Goal: Check status: Check status

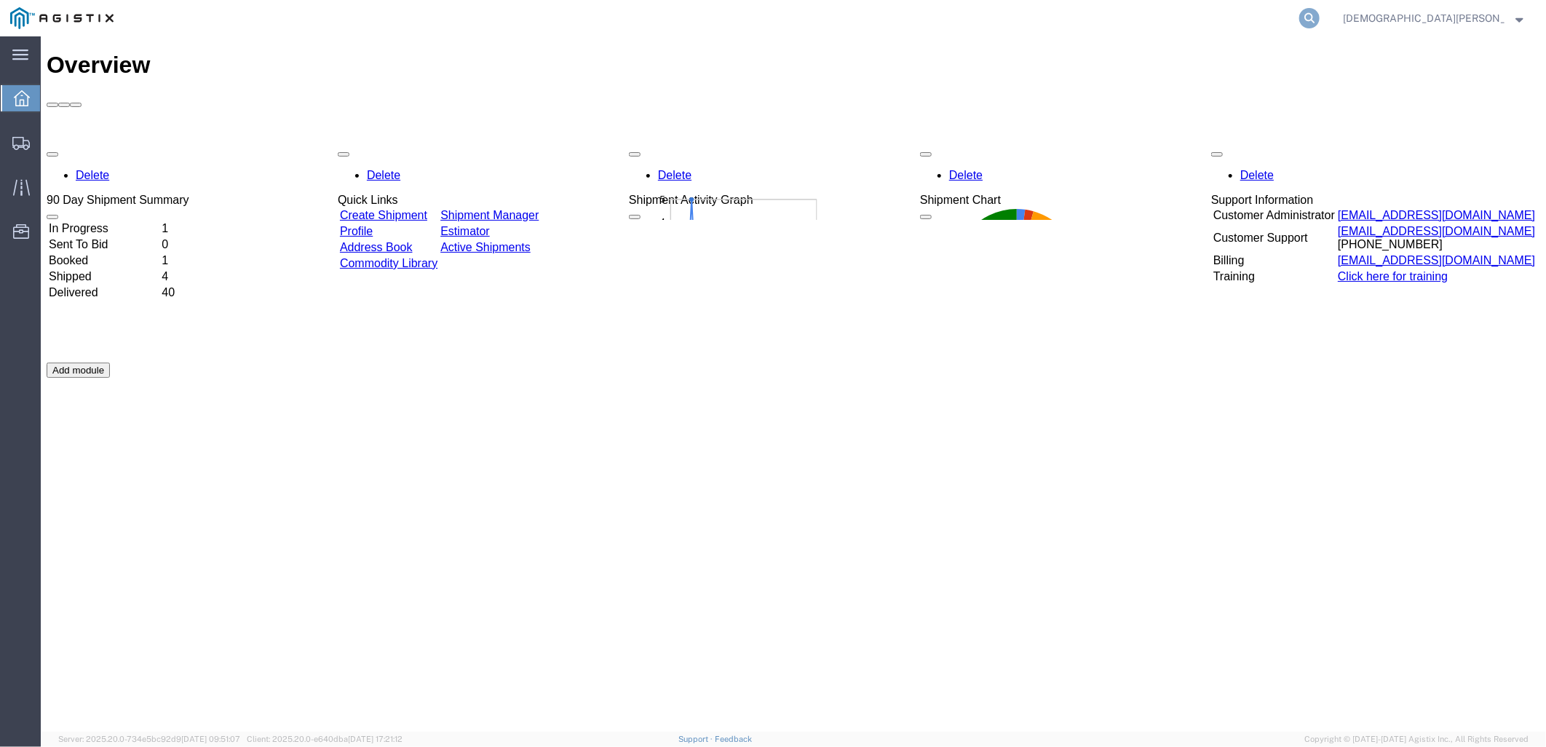
click at [1320, 20] on icon at bounding box center [1309, 18] width 20 height 20
click at [1239, 24] on input "search" at bounding box center [1078, 18] width 443 height 35
type input "56737851"
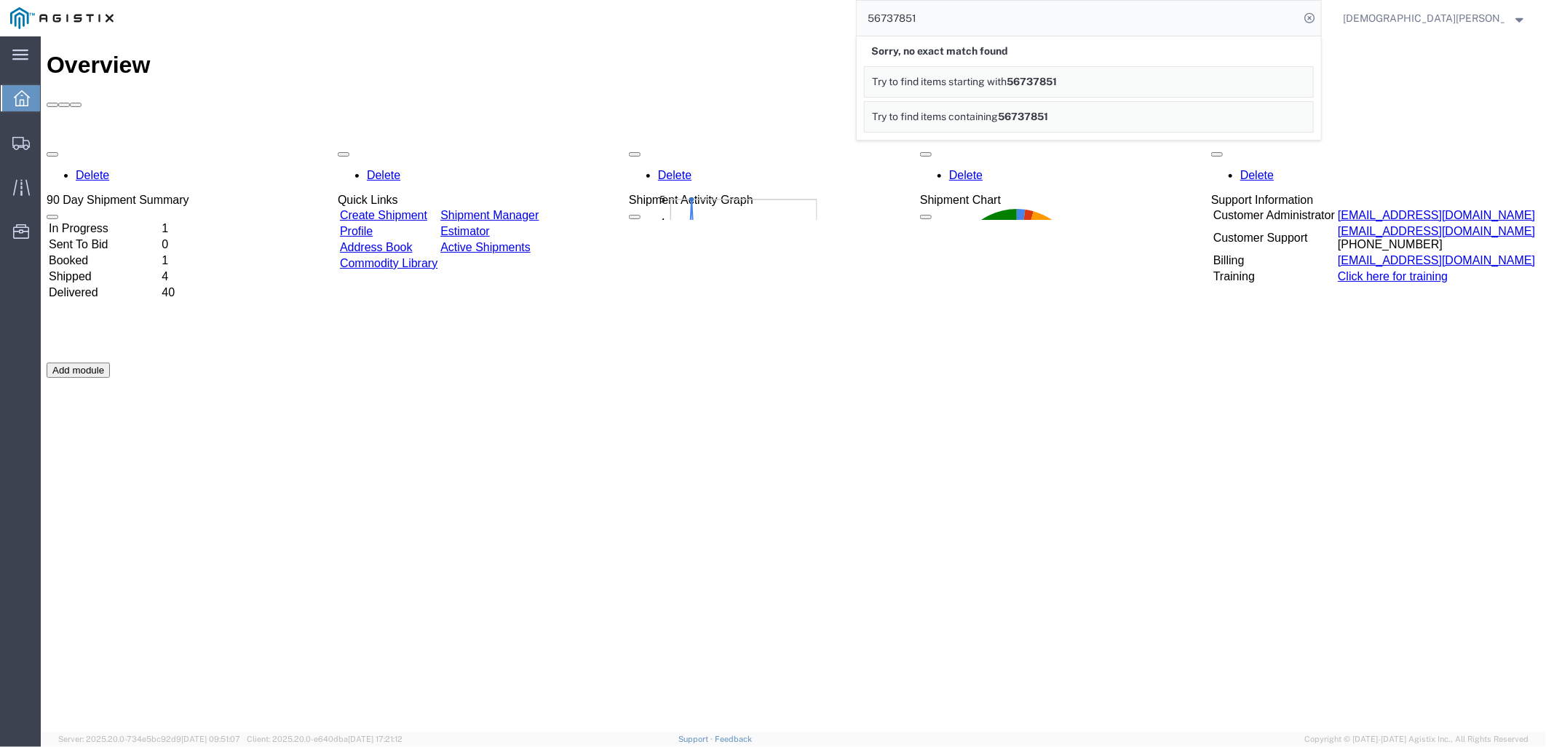
click at [1480, 15] on span "[DEMOGRAPHIC_DATA][PERSON_NAME]" at bounding box center [1424, 18] width 162 height 16
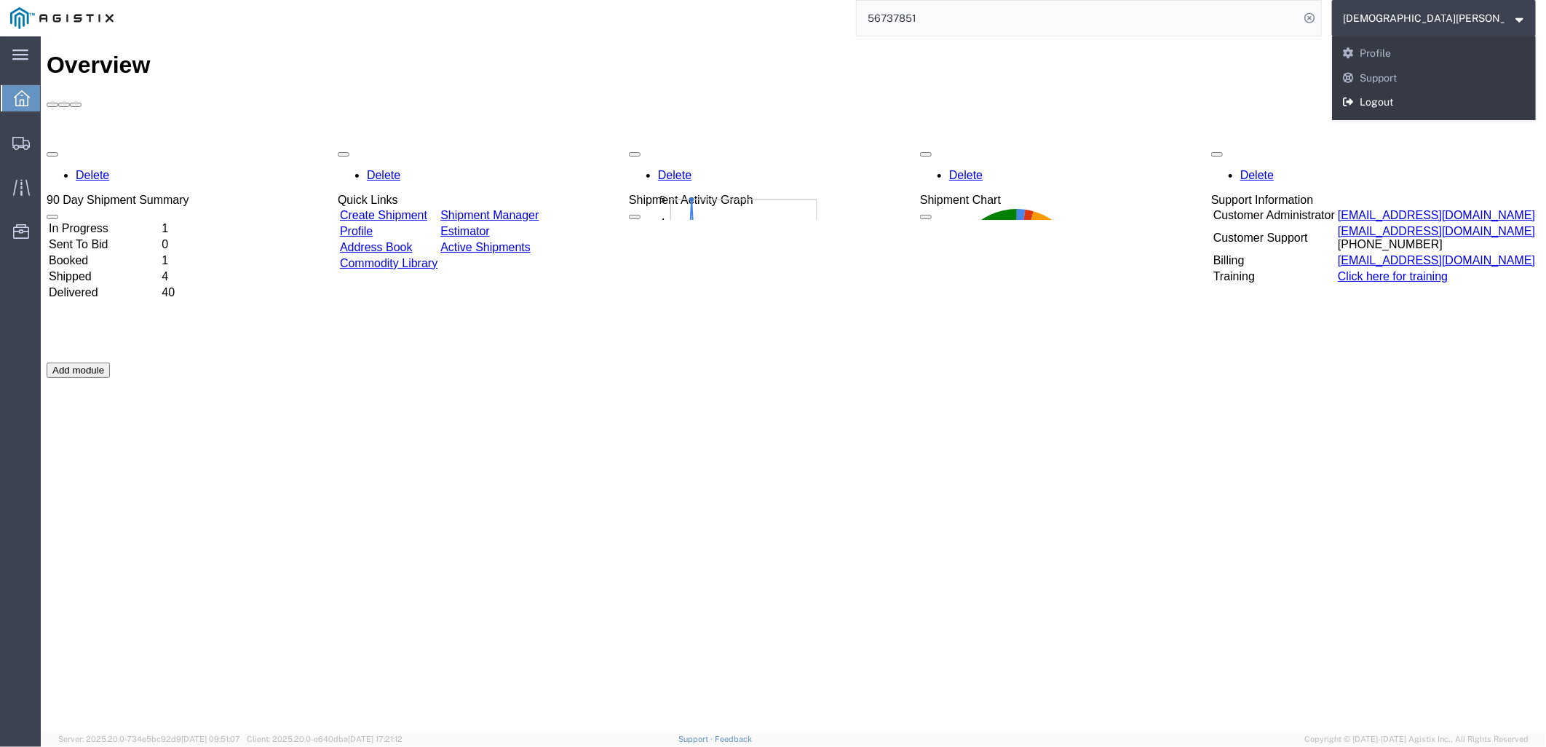
click at [1449, 106] on link "Logout" at bounding box center [1434, 102] width 204 height 25
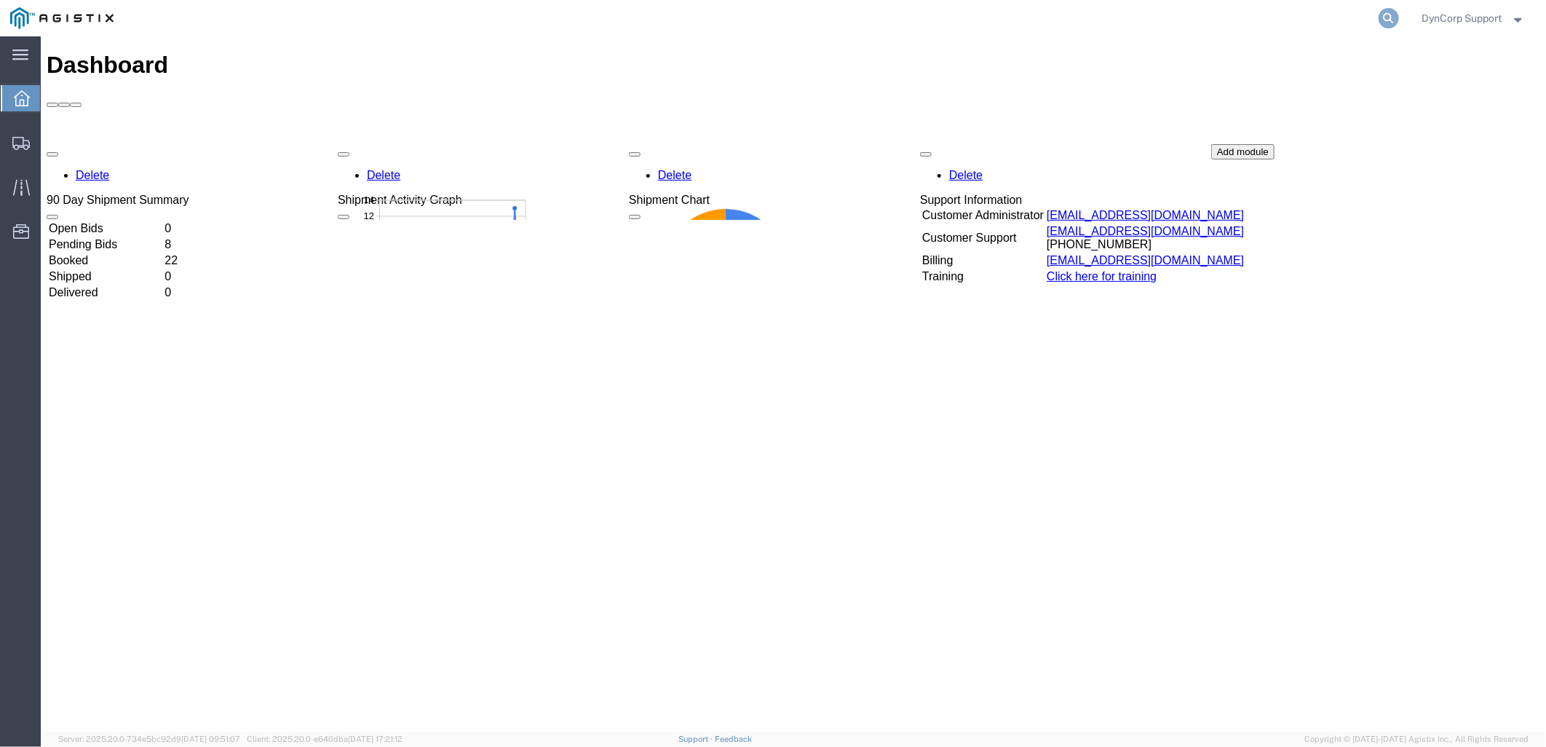
click at [1386, 17] on icon at bounding box center [1388, 18] width 20 height 20
click at [1290, 17] on input "search" at bounding box center [1157, 18] width 443 height 35
type input "56737851"
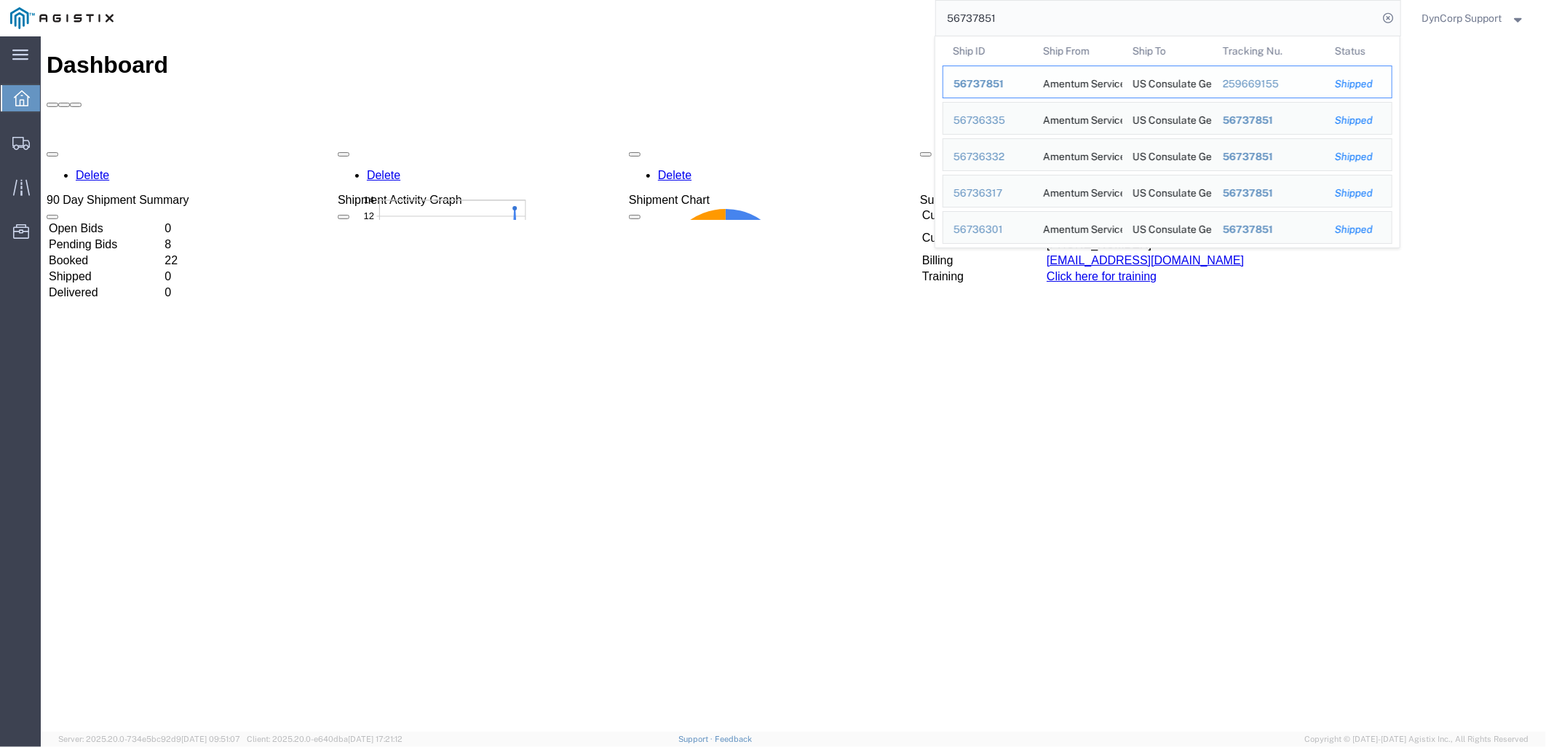
click at [981, 82] on span "56737851" at bounding box center [978, 84] width 50 height 12
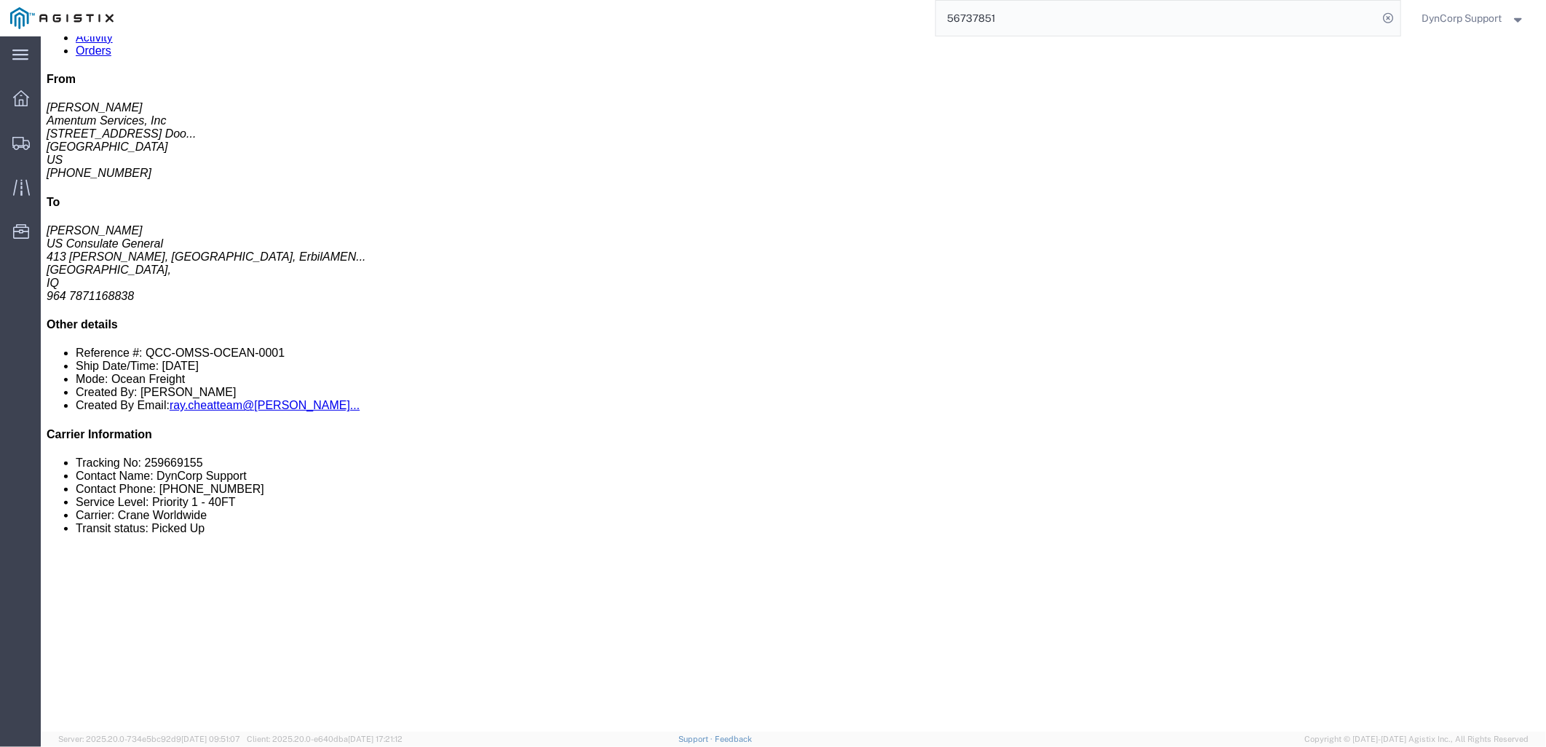
scroll to position [242, 0]
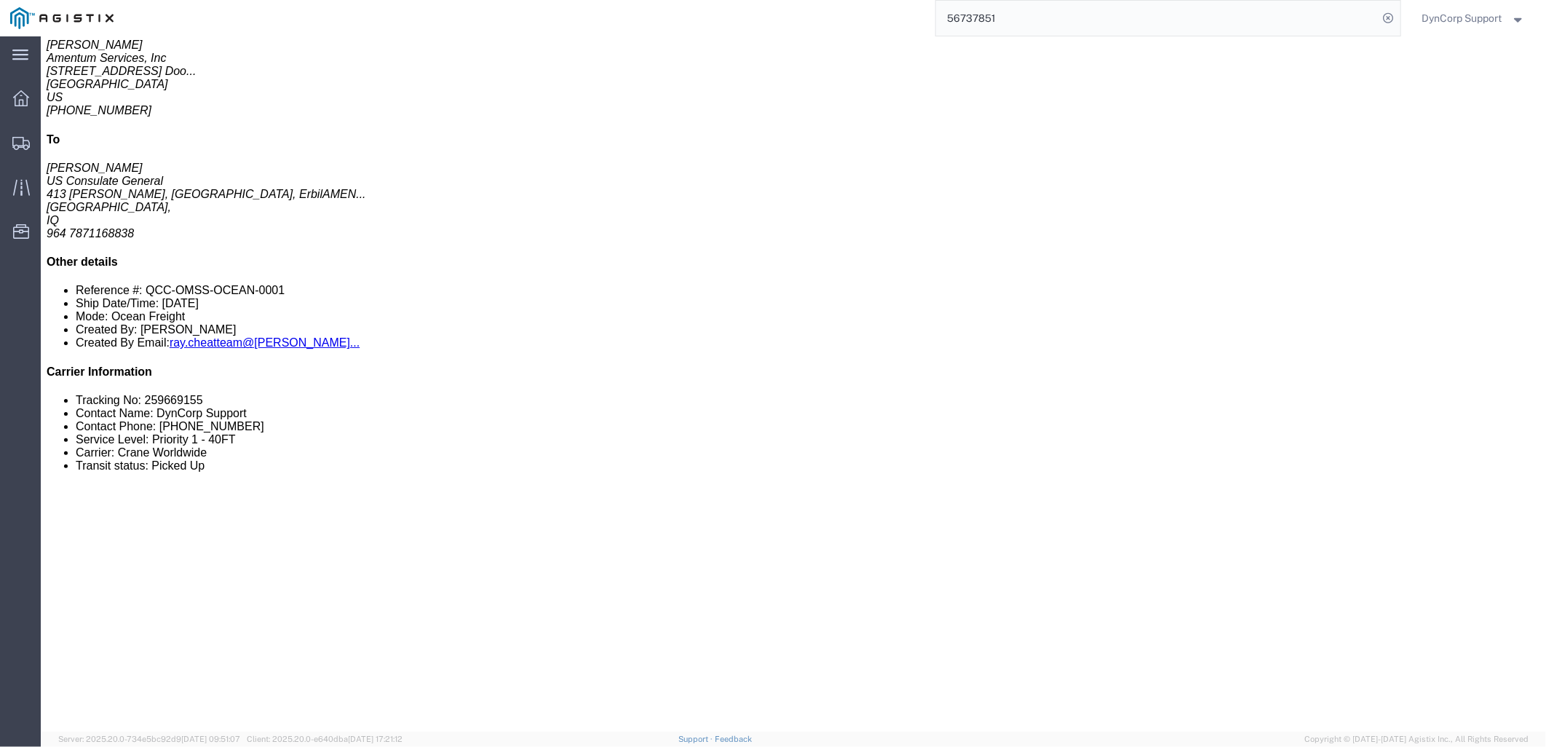
click link "Rates"
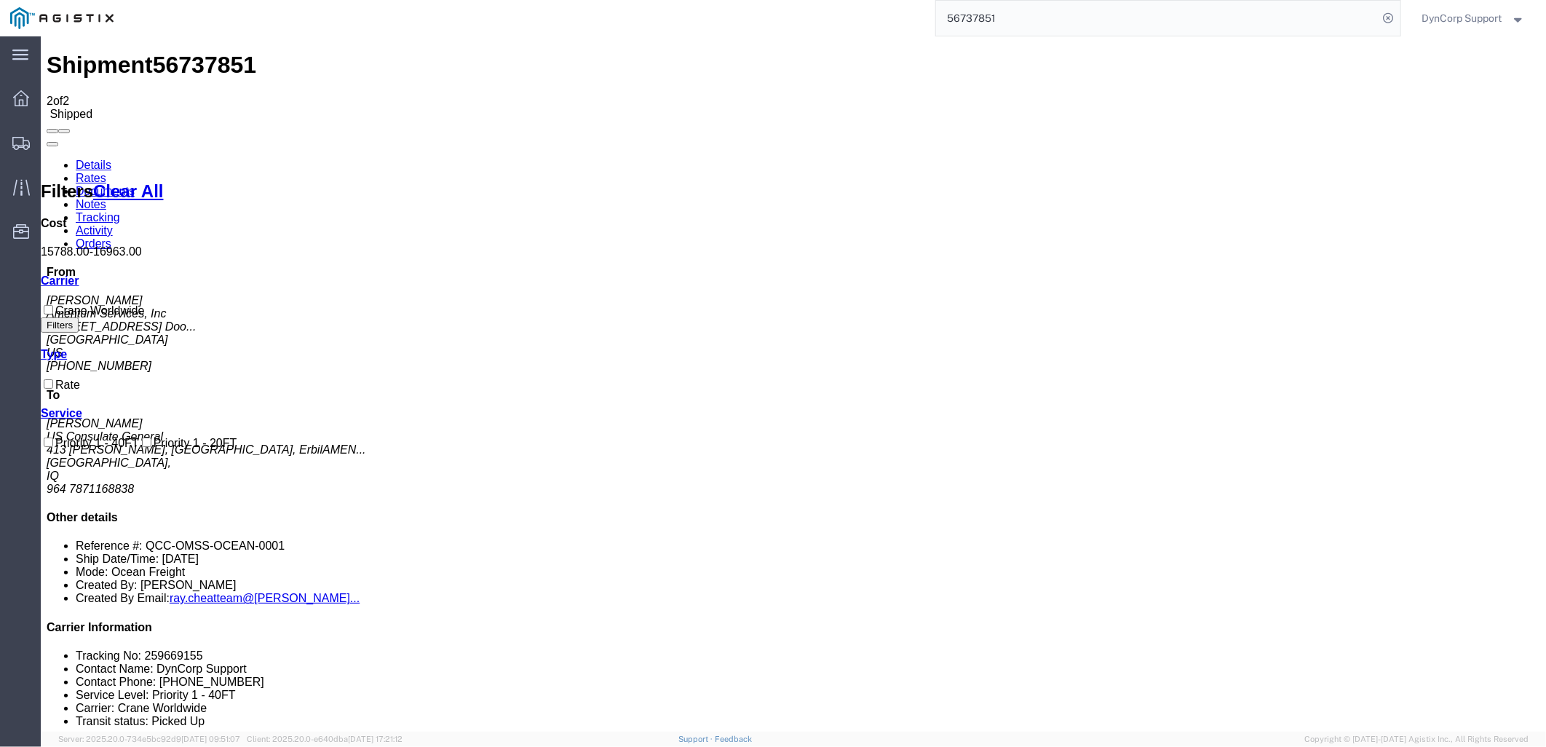
checkbox input "false"
click at [106, 197] on link "Notes" at bounding box center [90, 203] width 31 height 12
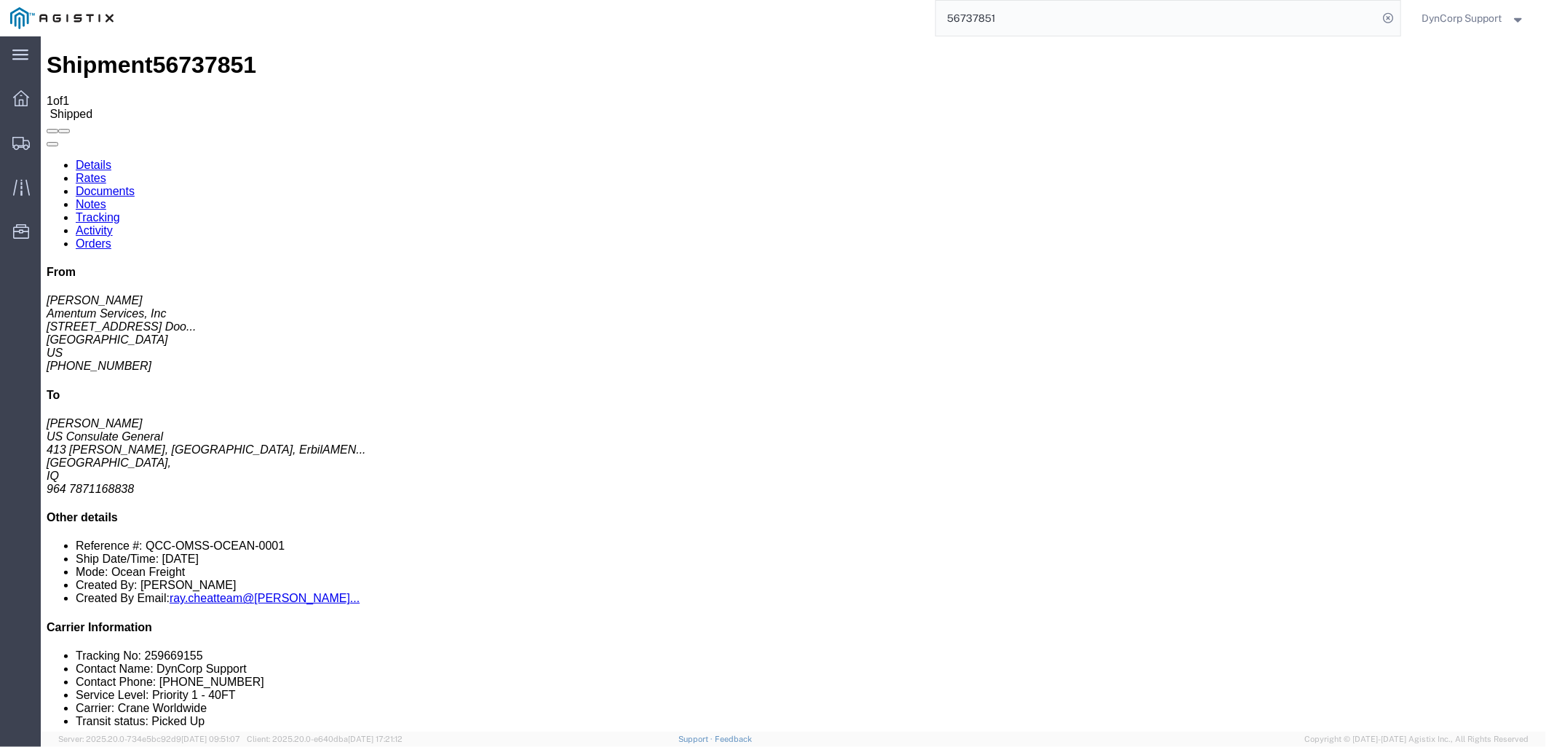
click at [134, 184] on link "Documents" at bounding box center [104, 190] width 59 height 12
click at [106, 171] on link "Rates" at bounding box center [90, 177] width 31 height 12
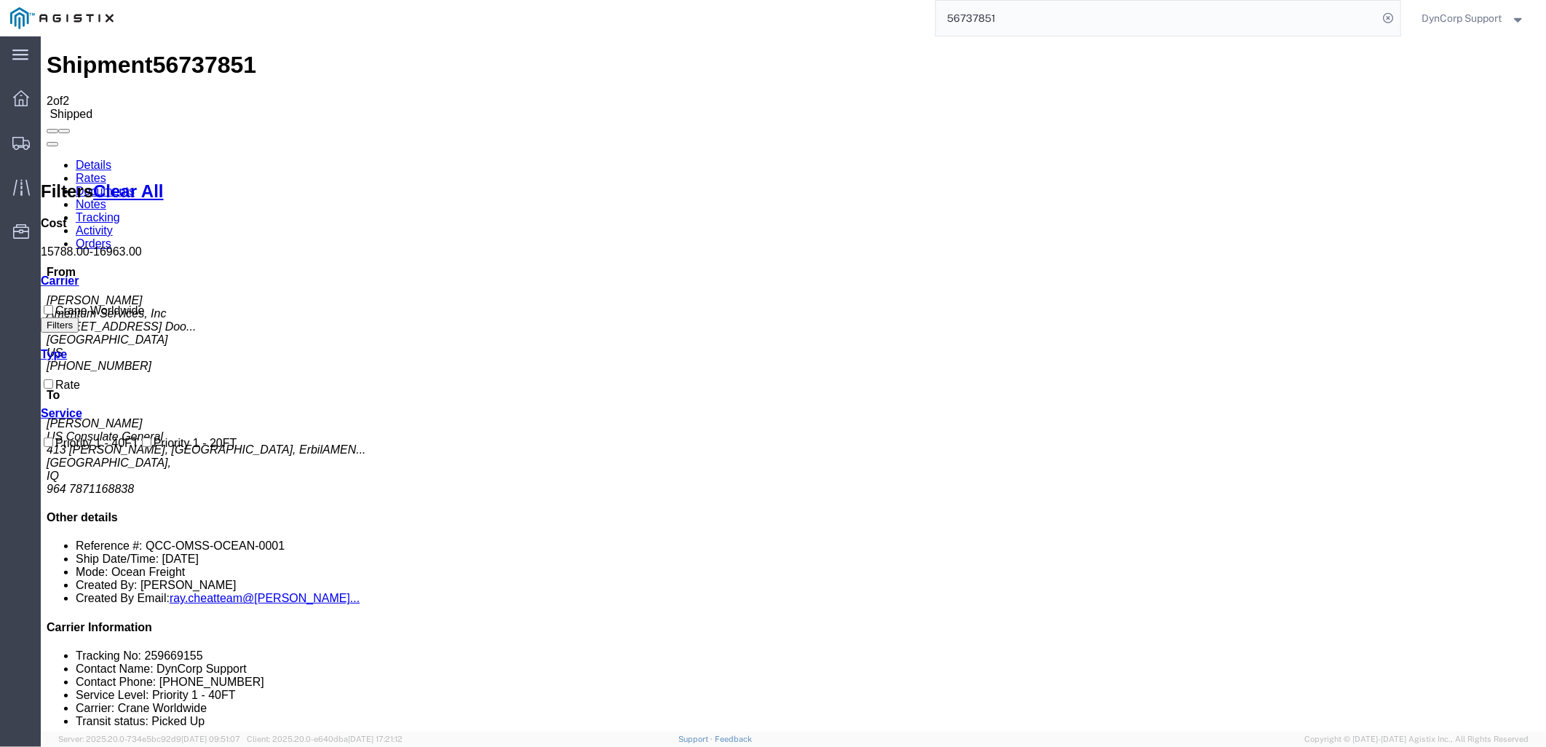
click at [101, 158] on link "Details" at bounding box center [93, 164] width 36 height 12
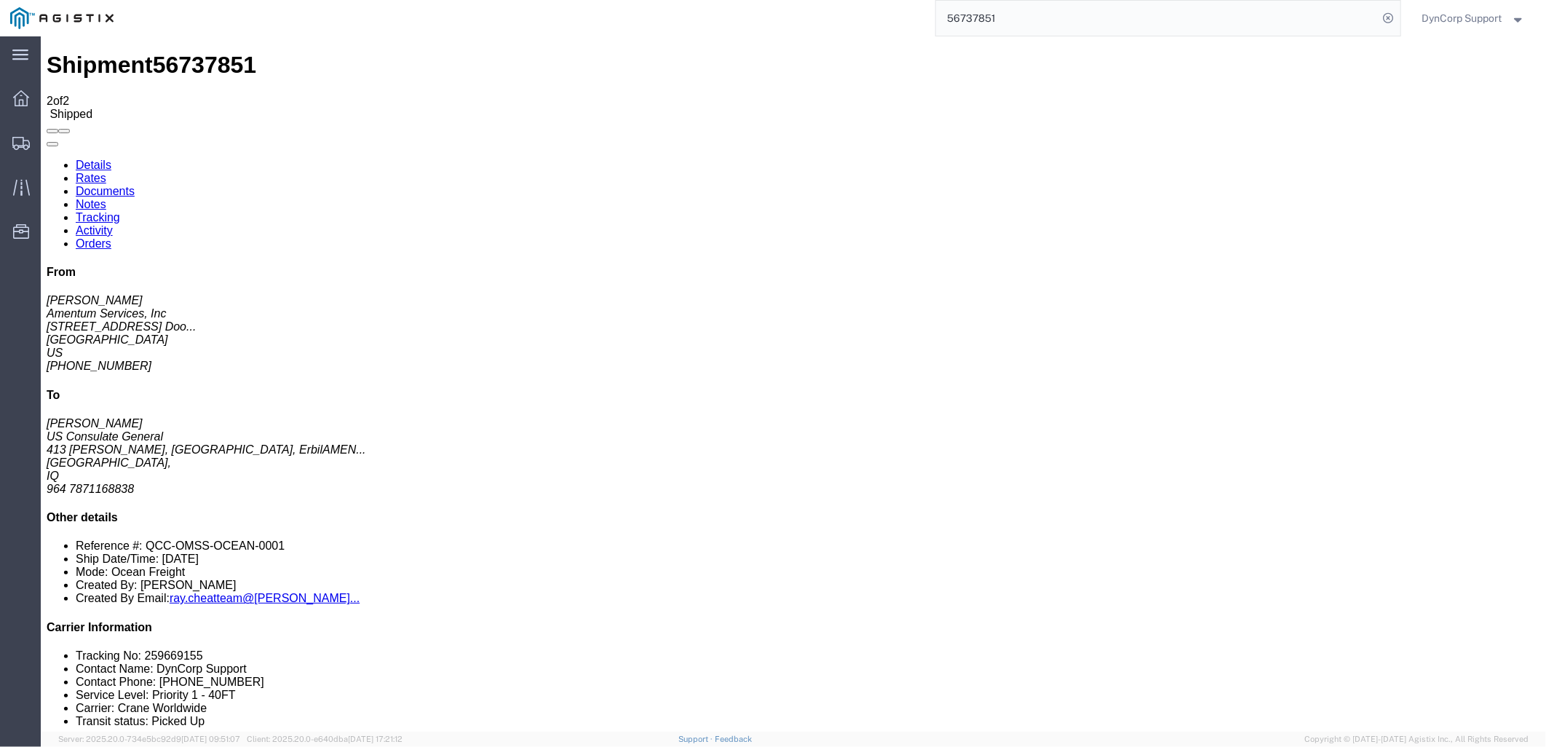
click button "button"
click link "Orders"
click at [23, 183] on icon at bounding box center [21, 187] width 17 height 17
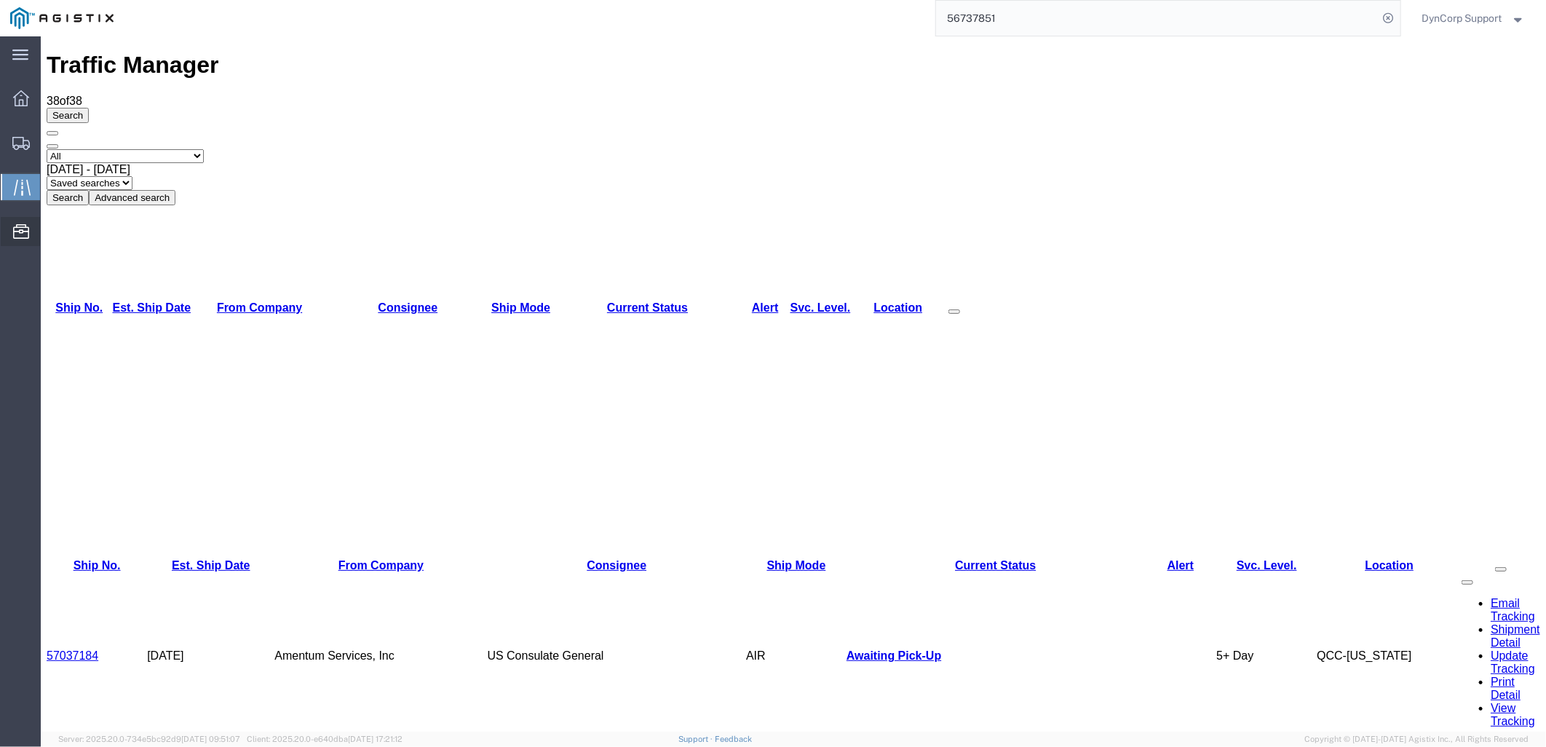
click at [50, 231] on span "Resources" at bounding box center [45, 231] width 10 height 29
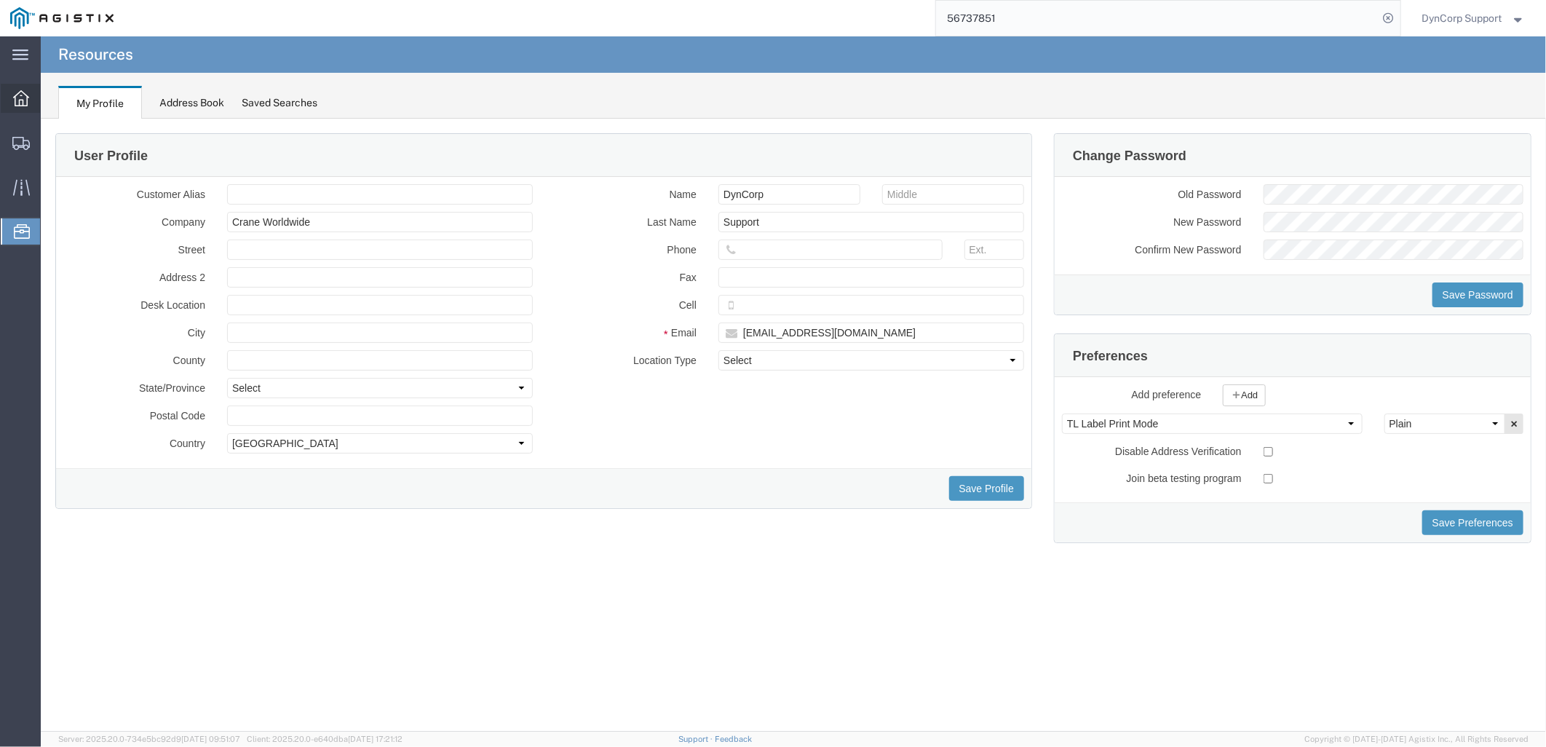
click at [15, 100] on icon at bounding box center [21, 98] width 16 height 16
